Goal: Communication & Community: Answer question/provide support

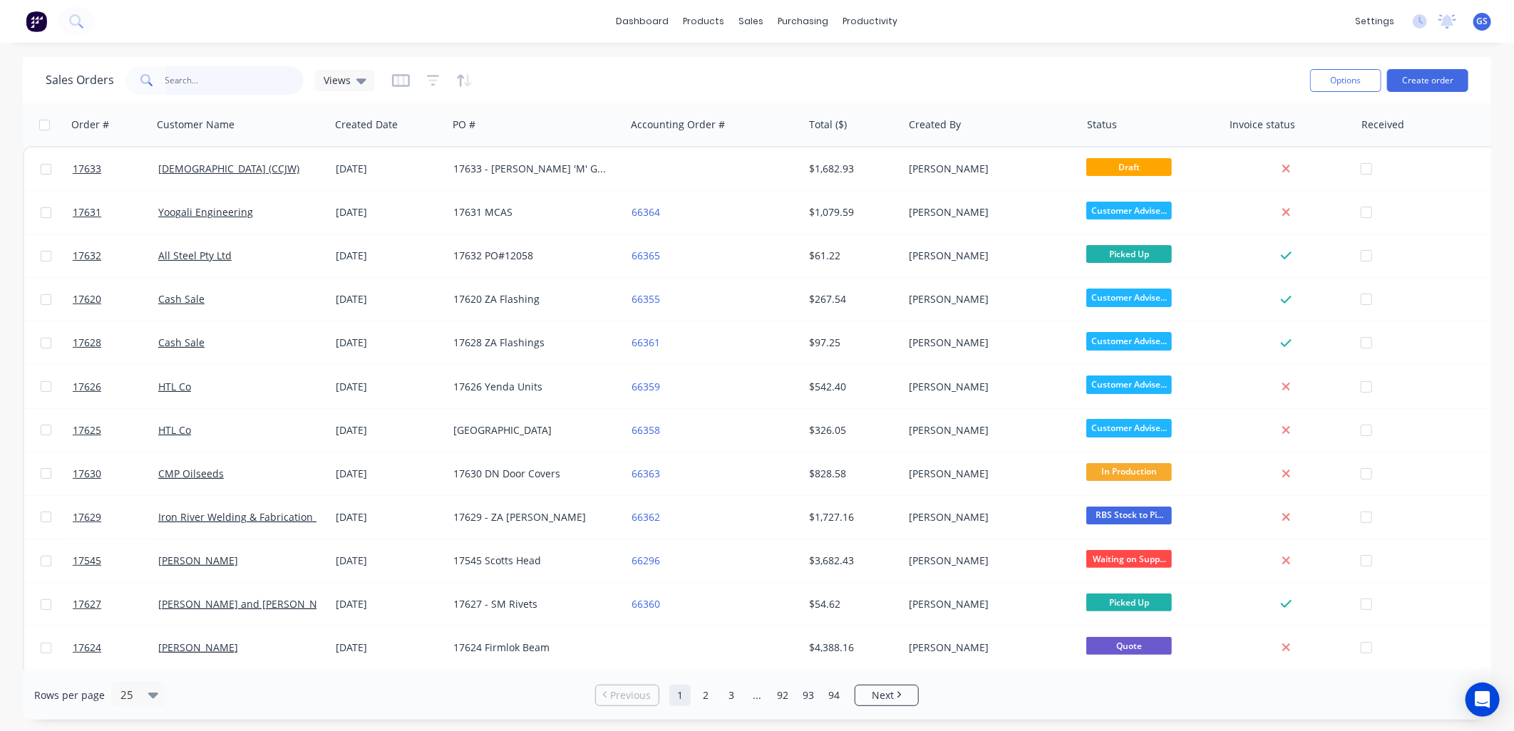
click at [188, 77] on input "text" at bounding box center [234, 80] width 139 height 29
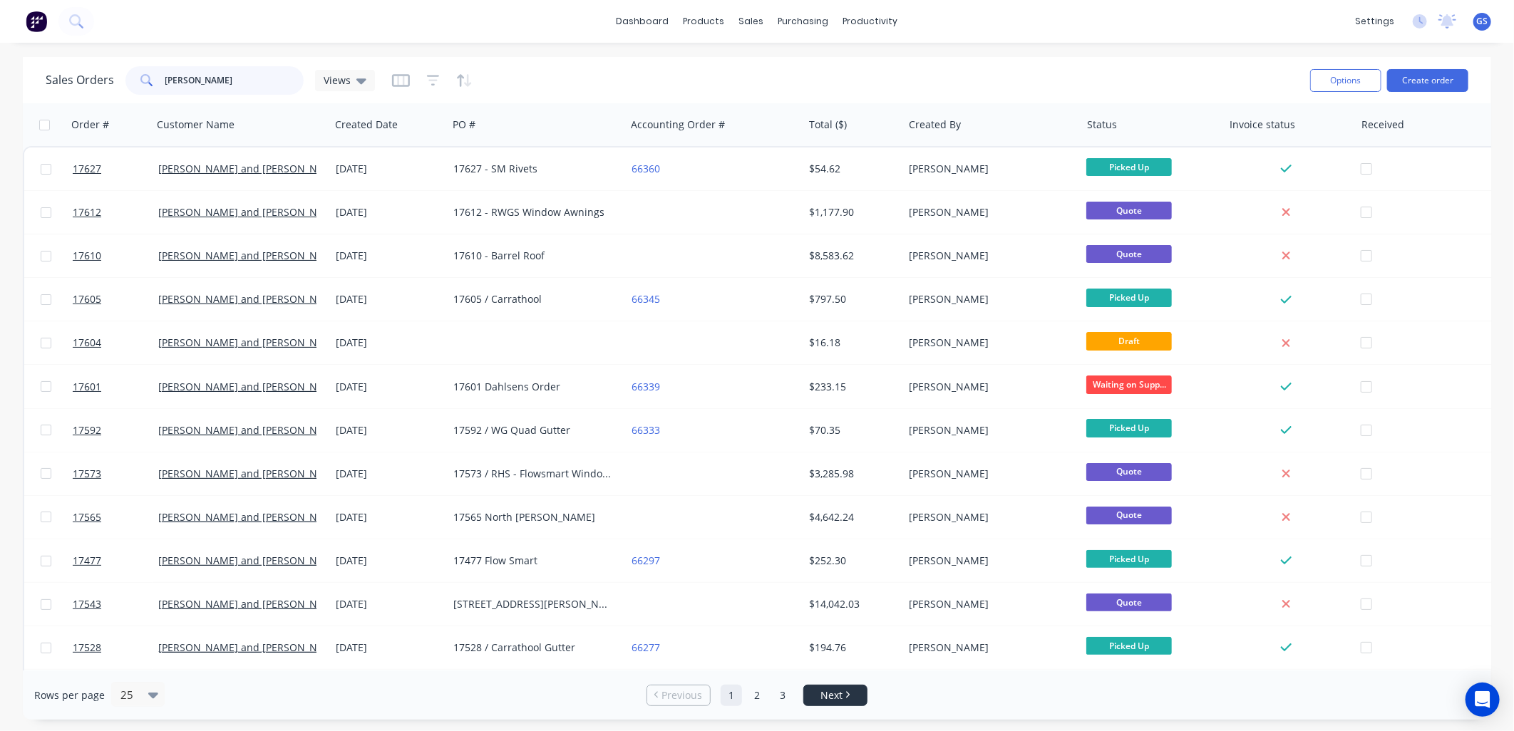
type input "[PERSON_NAME]"
click at [839, 695] on span "Next" at bounding box center [831, 695] width 22 height 14
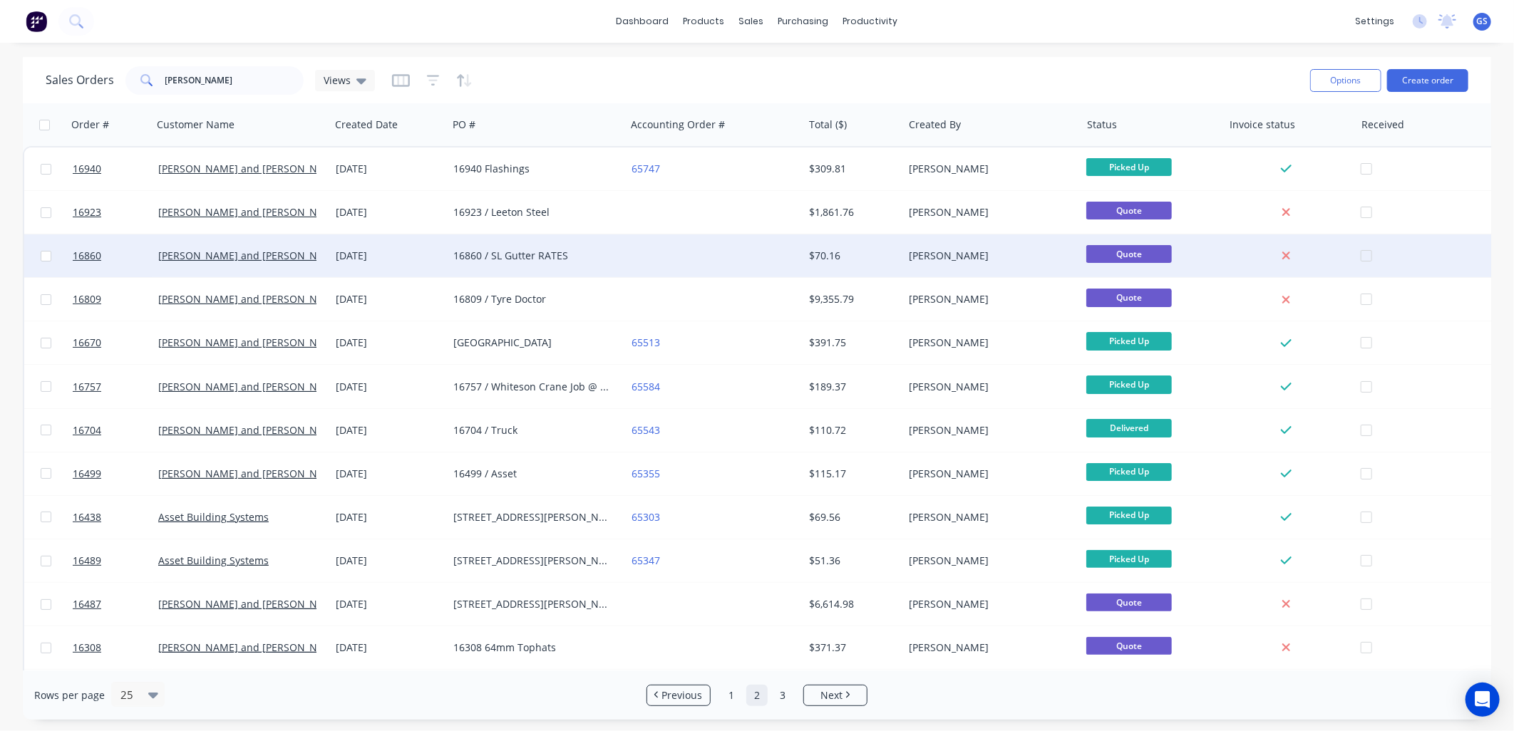
click at [559, 251] on div "16860 / SL Gutter RATES" at bounding box center [532, 256] width 158 height 14
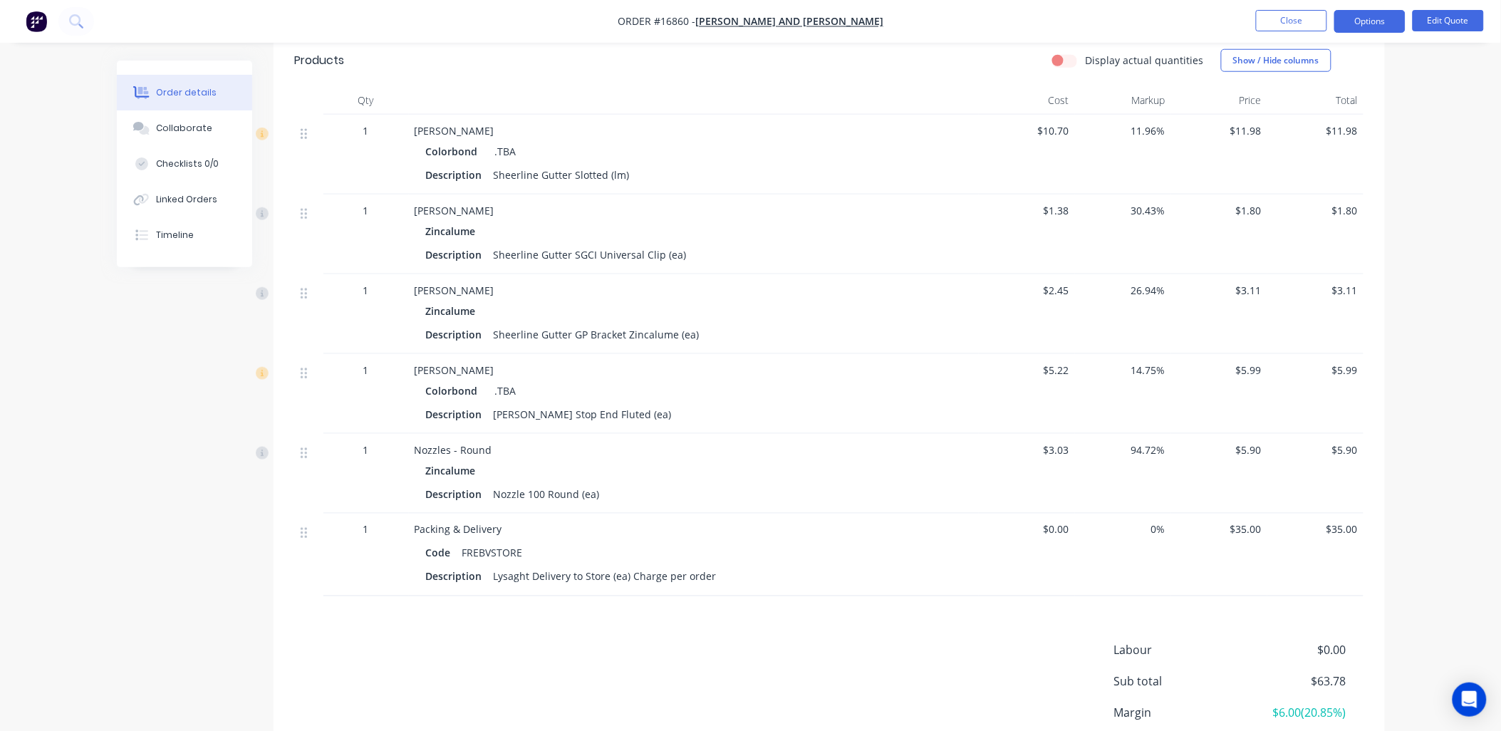
scroll to position [475, 0]
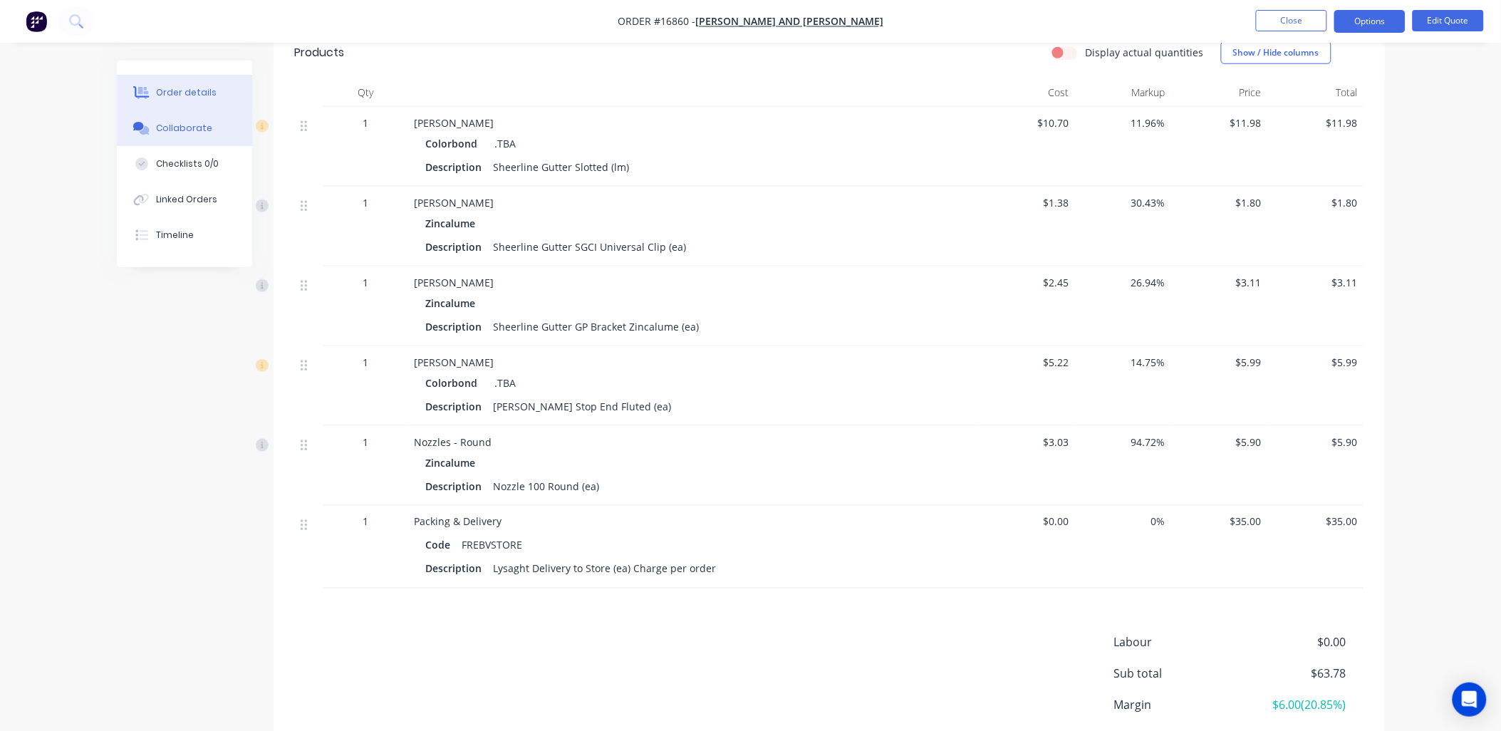
click at [194, 126] on div "Collaborate" at bounding box center [184, 128] width 56 height 13
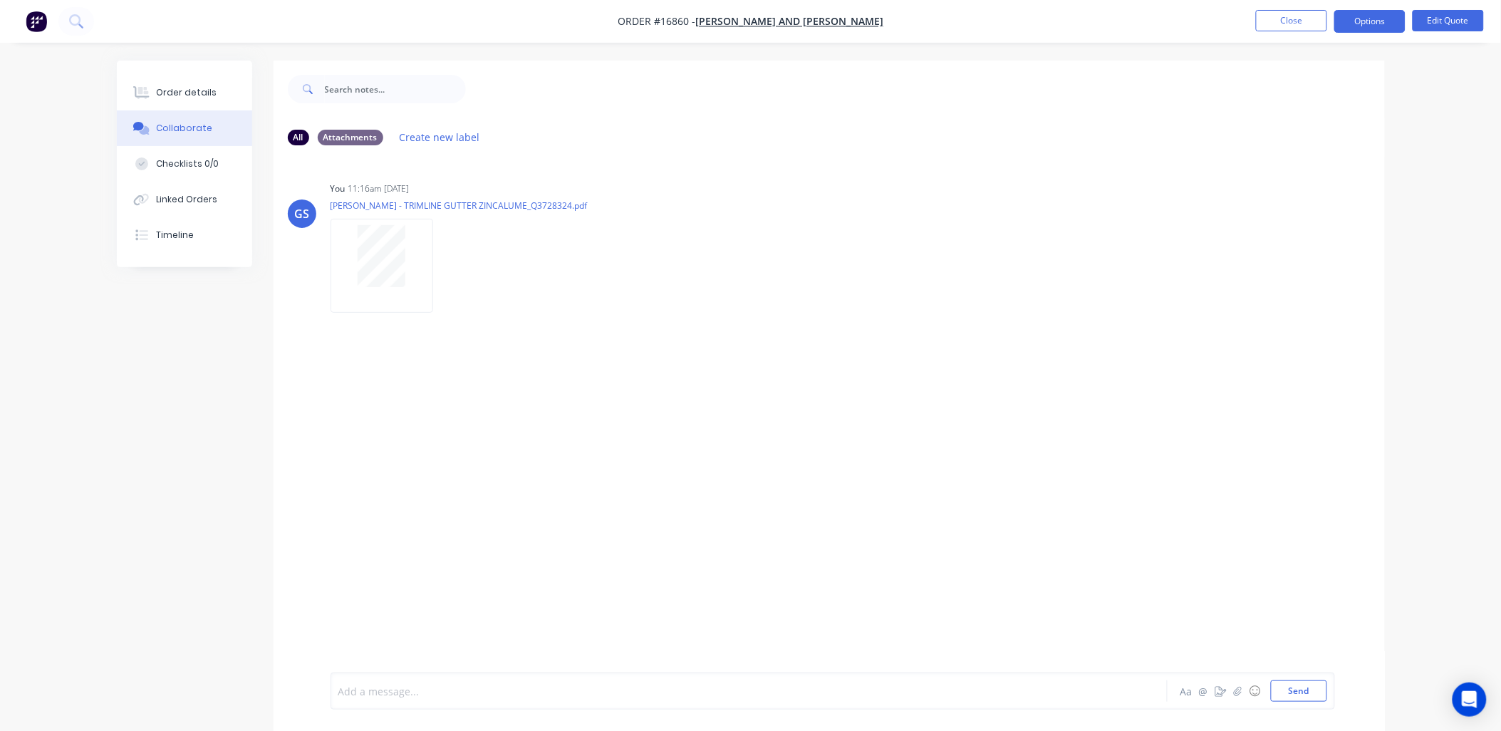
click at [376, 682] on div "Add a message..." at bounding box center [709, 691] width 742 height 21
paste div
click at [760, 694] on div "Hello please order trim line non-slot zinc alone 112 meters and seven sets of s…" at bounding box center [709, 691] width 741 height 15
click at [896, 694] on div "Hello please order trim line non-slot zinc alone 112 meters and seven sets of s…" at bounding box center [709, 691] width 741 height 15
click at [396, 693] on div "Hello please order trim line non-slot zinc alone 112 meters and seven sets of s…" at bounding box center [709, 687] width 741 height 30
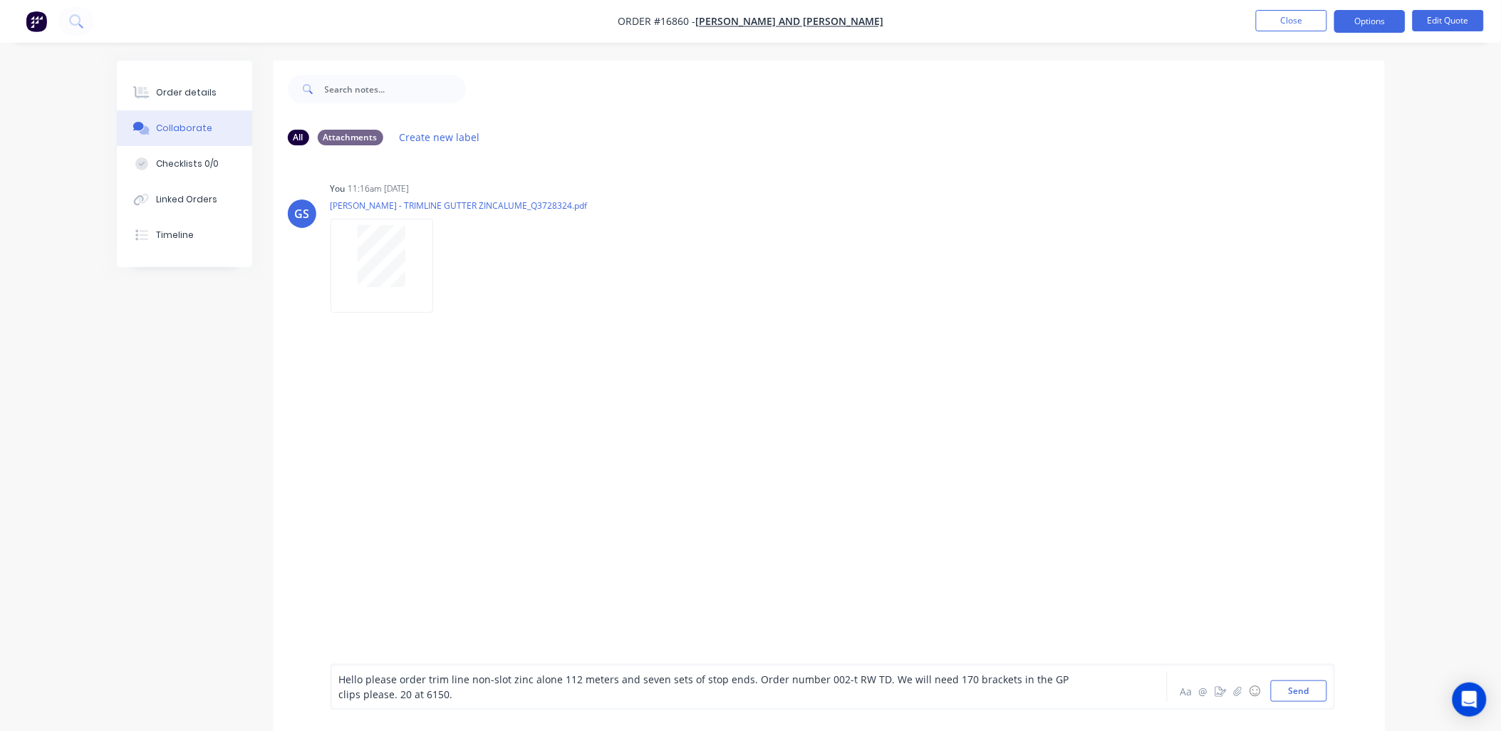
click at [432, 691] on div "Hello please order trim line non-slot zinc alone 112 meters and seven sets of s…" at bounding box center [709, 687] width 741 height 30
click at [1291, 693] on button "Send" at bounding box center [1299, 691] width 56 height 21
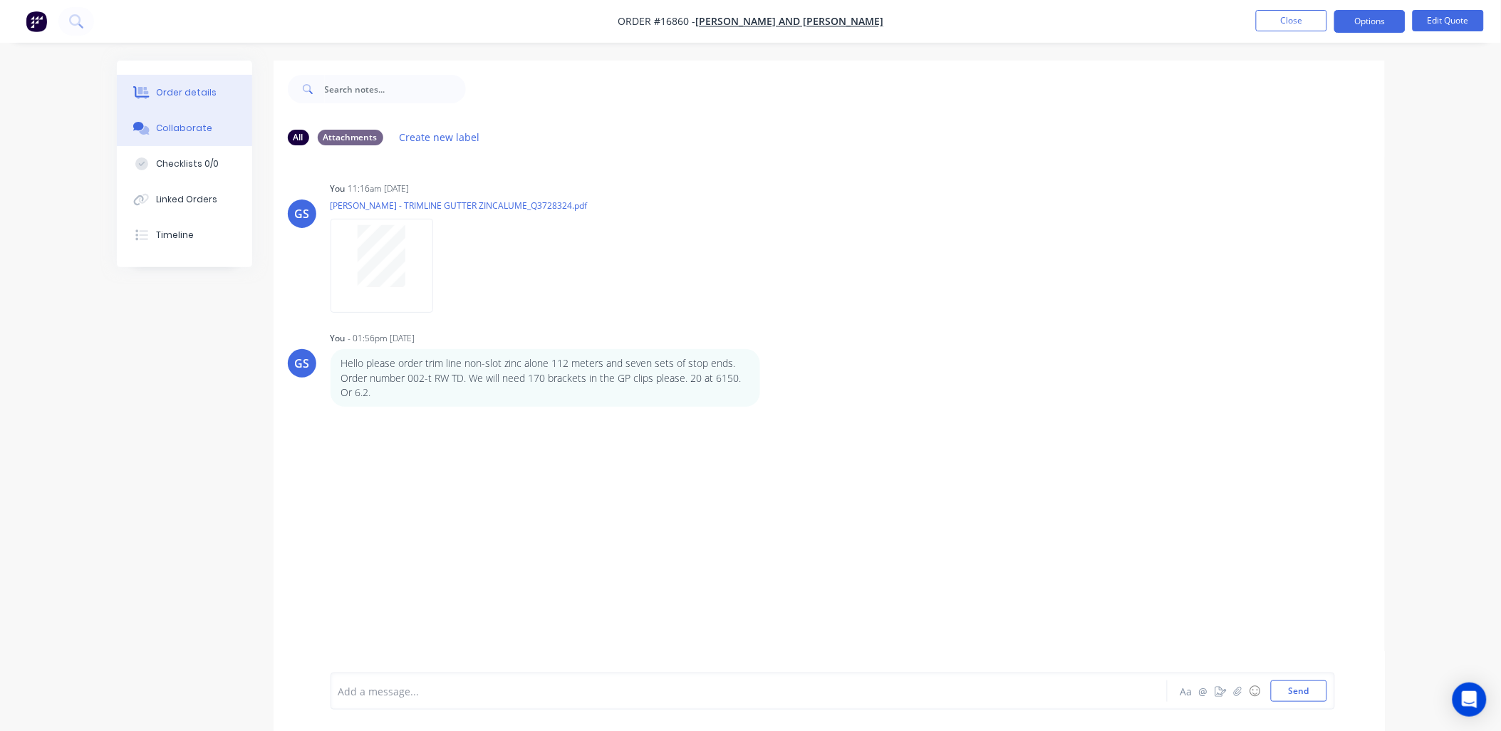
click at [207, 96] on div "Order details" at bounding box center [186, 92] width 61 height 13
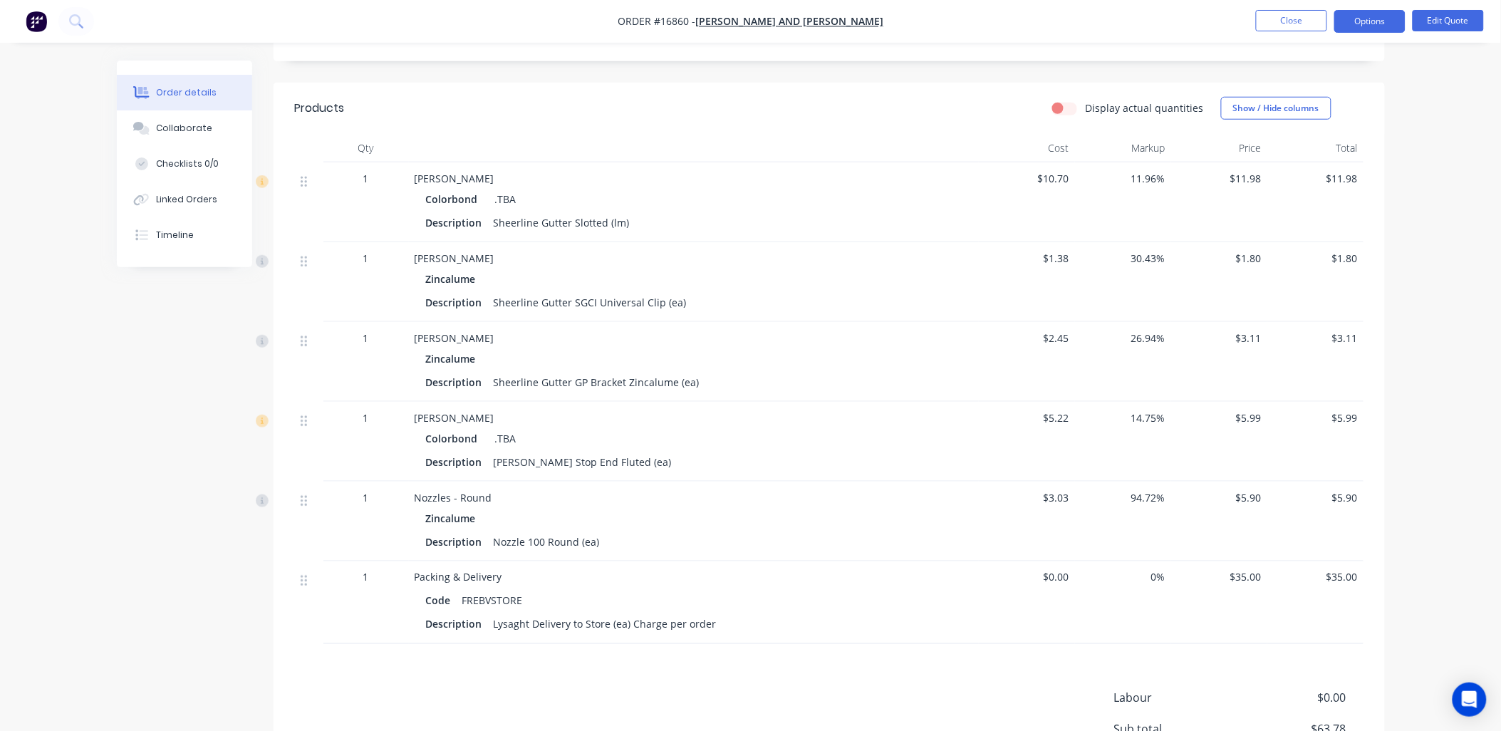
scroll to position [475, 0]
